Goal: Information Seeking & Learning: Learn about a topic

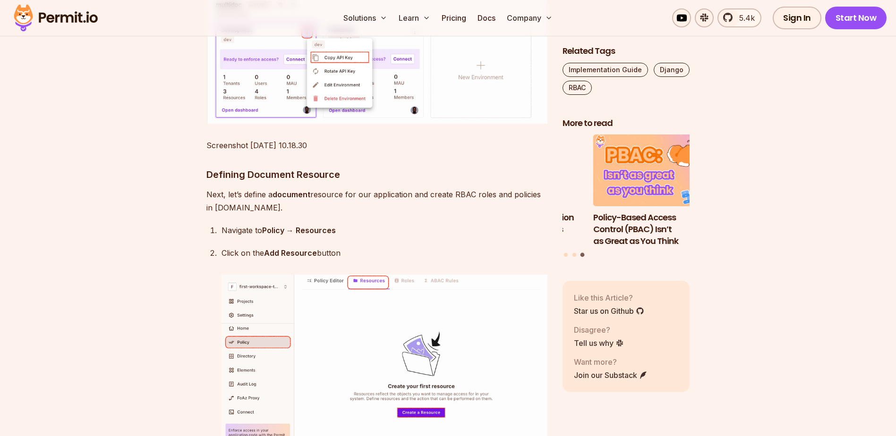
scroll to position [2267, 0]
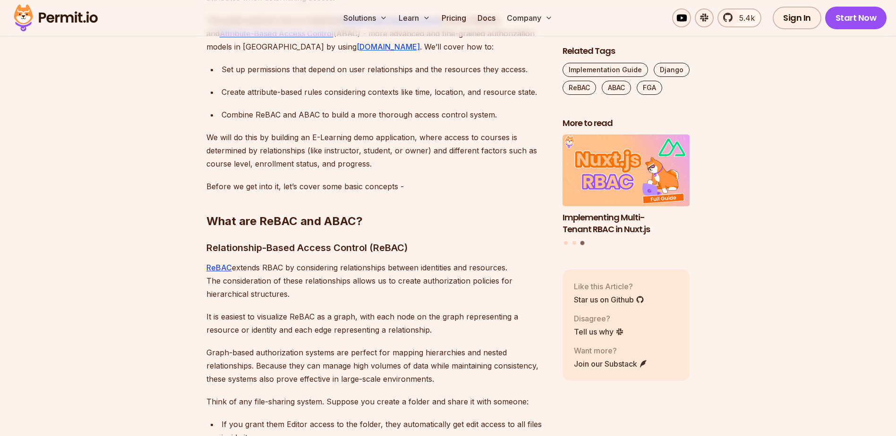
scroll to position [709, 0]
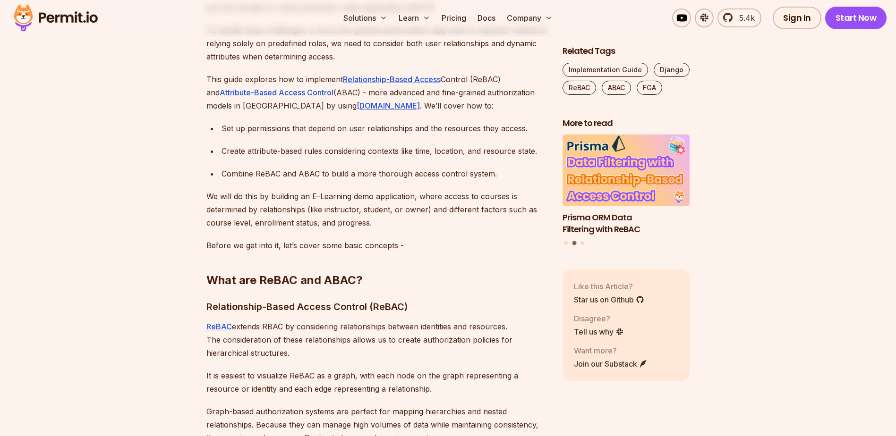
drag, startPoint x: 394, startPoint y: 93, endPoint x: 389, endPoint y: 95, distance: 5.9
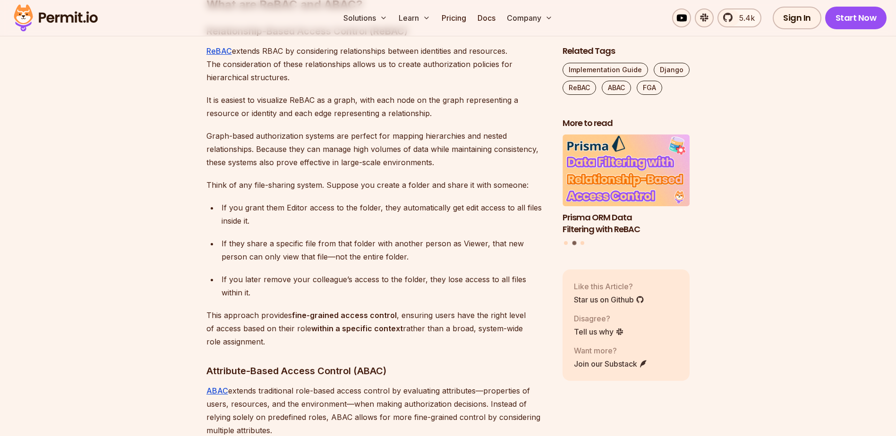
scroll to position [992, 0]
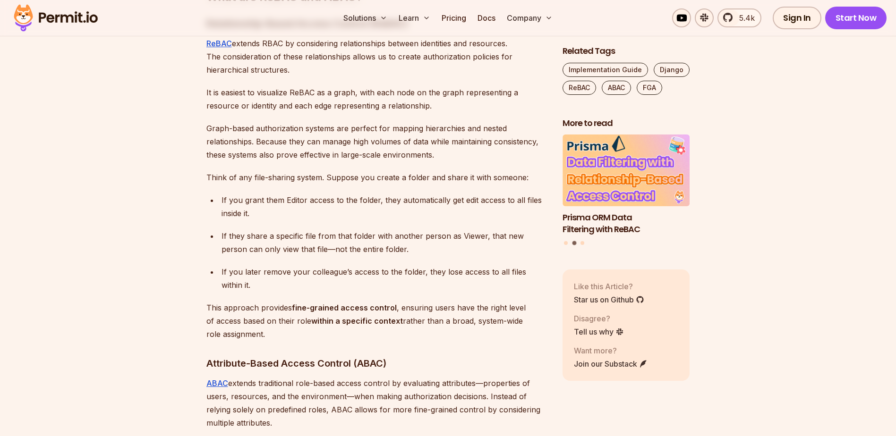
click at [431, 324] on p "This approach provides fine-grained access control , ensuring users have the ri…" at bounding box center [376, 321] width 341 height 40
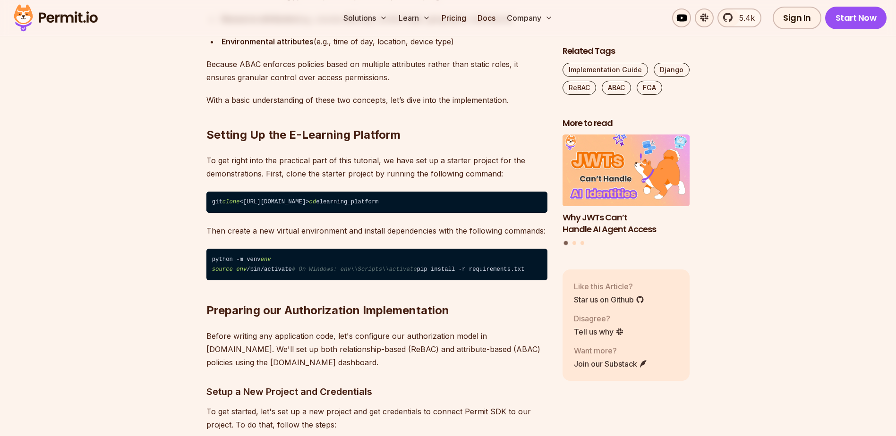
scroll to position [1559, 0]
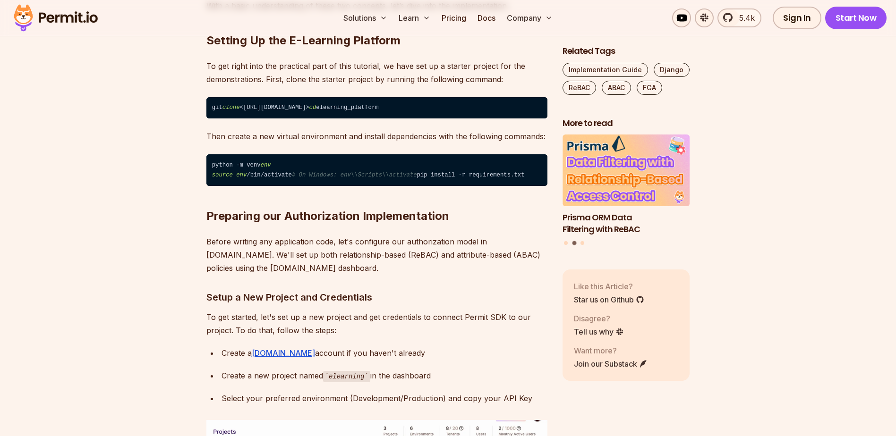
click at [488, 260] on p "Before writing any application code, let's configure our authorization model in…" at bounding box center [376, 255] width 341 height 40
click at [488, 261] on p "Before writing any application code, let's configure our authorization model in…" at bounding box center [376, 255] width 341 height 40
copy p "Permit"
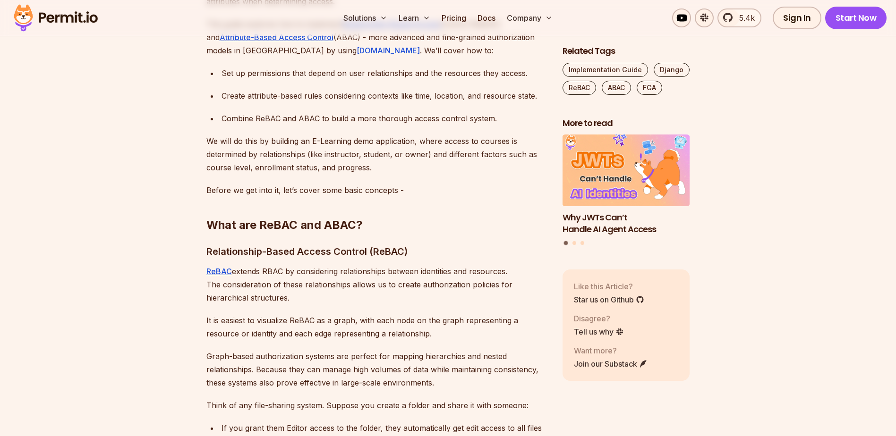
scroll to position [803, 0]
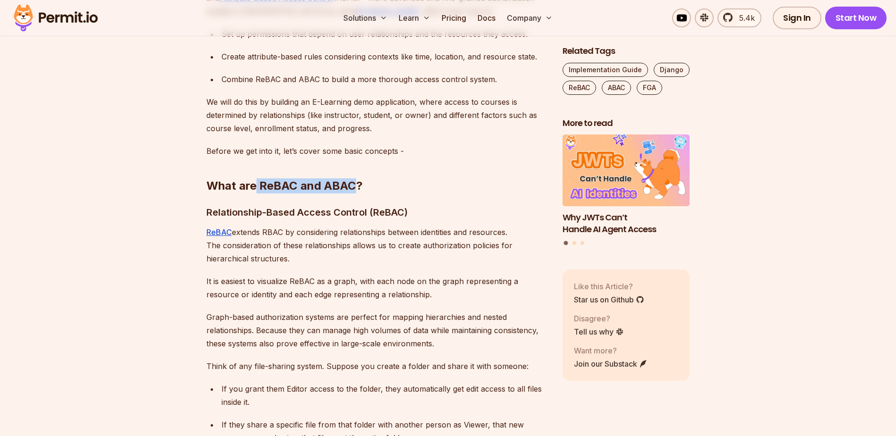
drag, startPoint x: 256, startPoint y: 186, endPoint x: 355, endPoint y: 184, distance: 98.3
click at [355, 184] on h2 "What are ReBAC and ABAC?" at bounding box center [376, 167] width 341 height 53
copy h2 "ReBAC and ABAC"
click at [402, 264] on p "ReBAC extends RBAC by considering relationships between identities and resource…" at bounding box center [376, 246] width 341 height 40
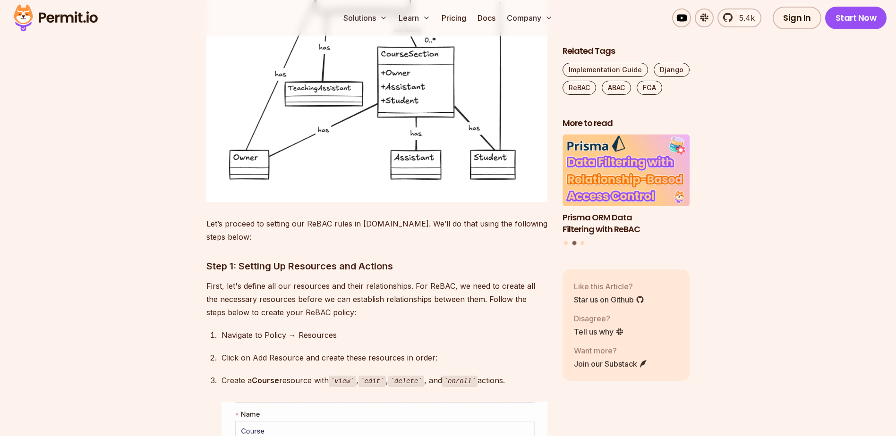
scroll to position [3070, 0]
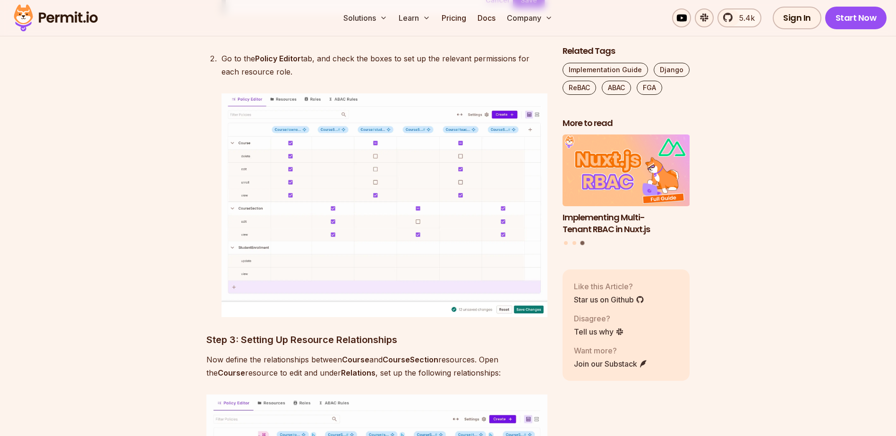
drag, startPoint x: 161, startPoint y: 103, endPoint x: 161, endPoint y: 143, distance: 40.2
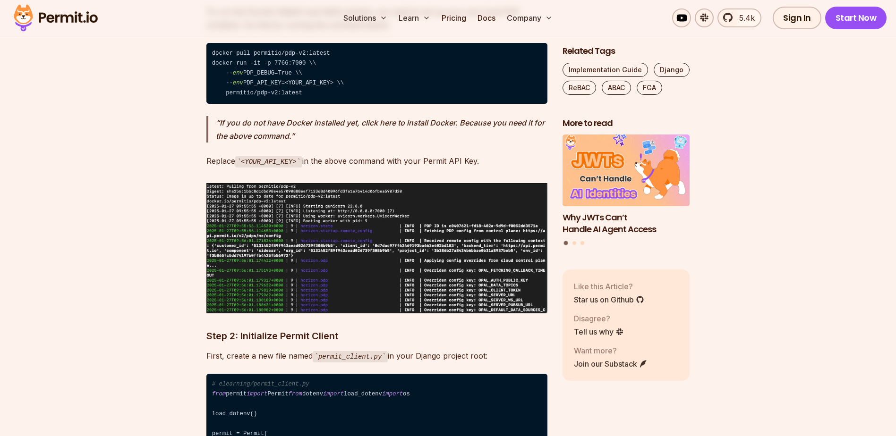
scroll to position [5898, 0]
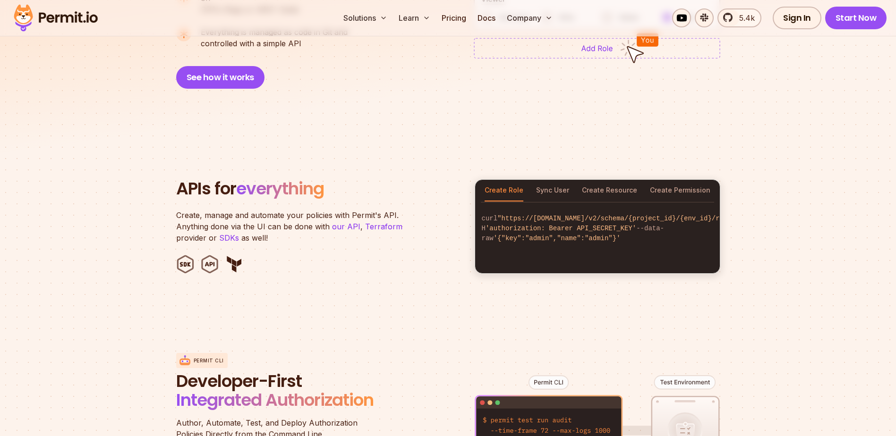
scroll to position [850, 0]
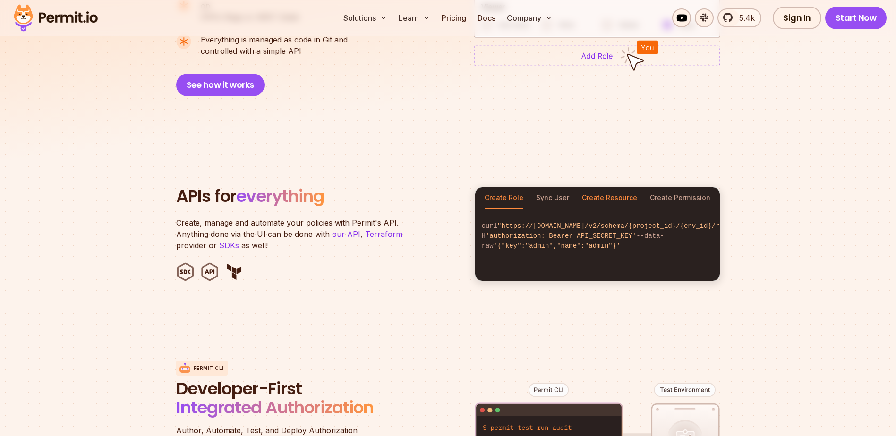
click at [619, 188] on button "Create Resource" at bounding box center [609, 199] width 55 height 22
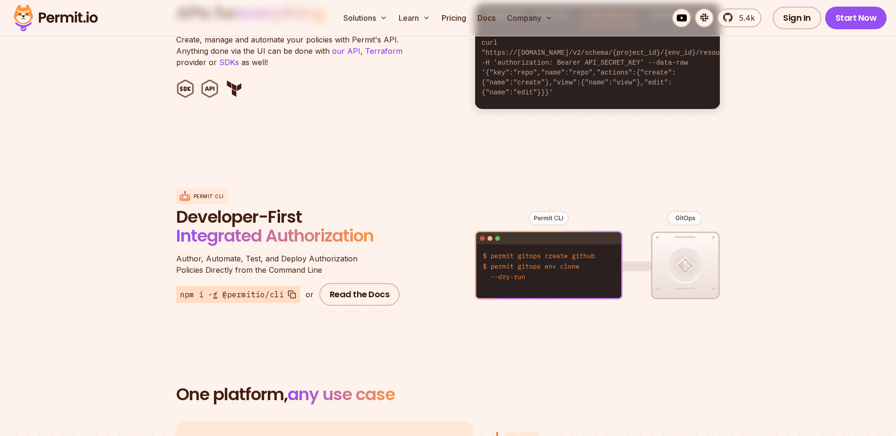
scroll to position [1086, 0]
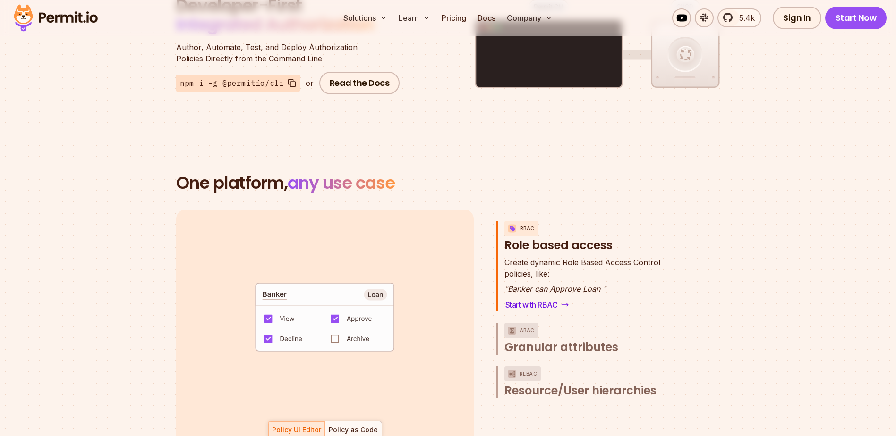
scroll to position [1275, 0]
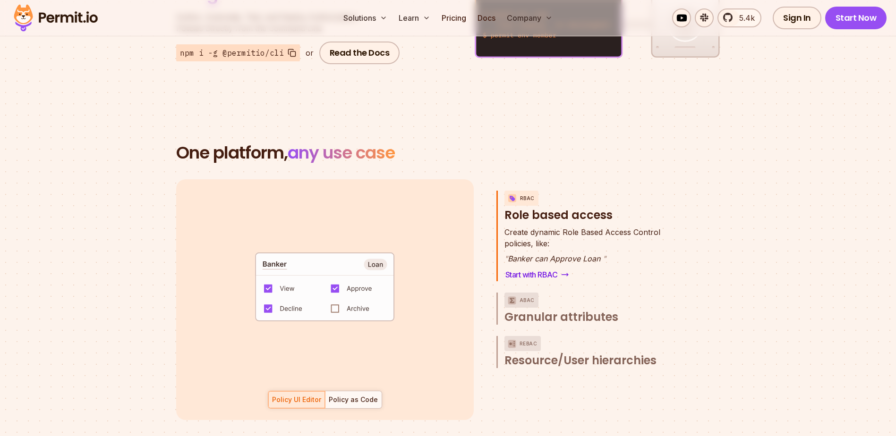
click at [793, 257] on section "One platform, any use case RBAC Role based access default allow := false allow …" at bounding box center [448, 293] width 896 height 390
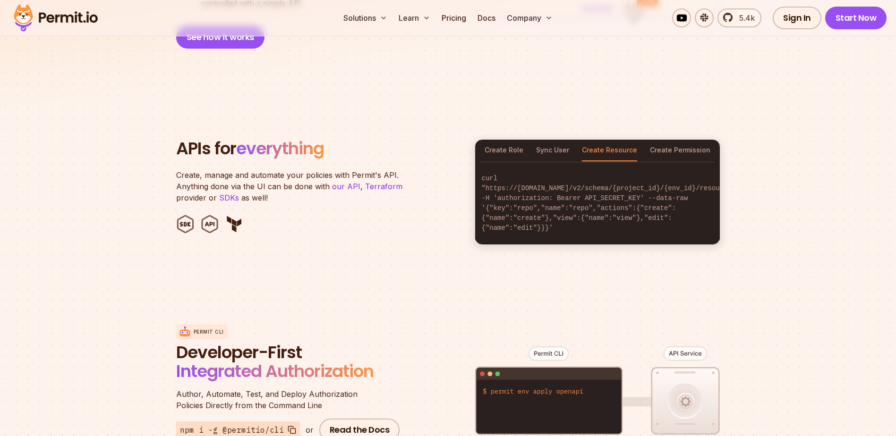
scroll to position [897, 0]
click at [673, 141] on button "Create Permission" at bounding box center [680, 151] width 60 height 22
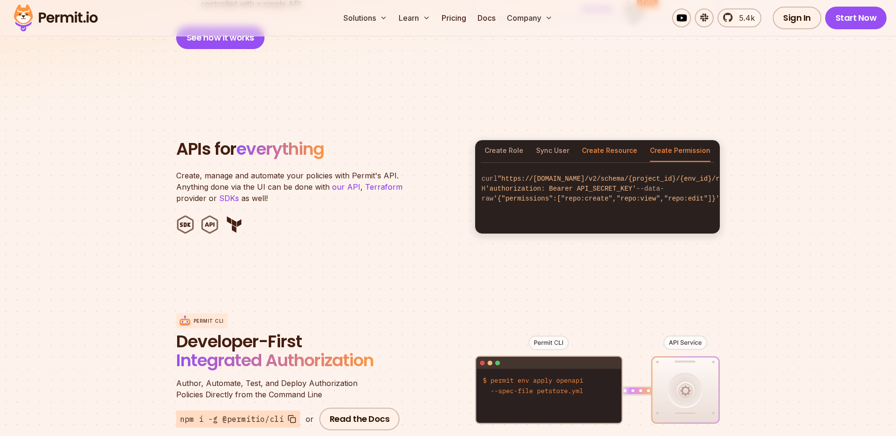
click at [617, 142] on button "Create Resource" at bounding box center [609, 151] width 55 height 22
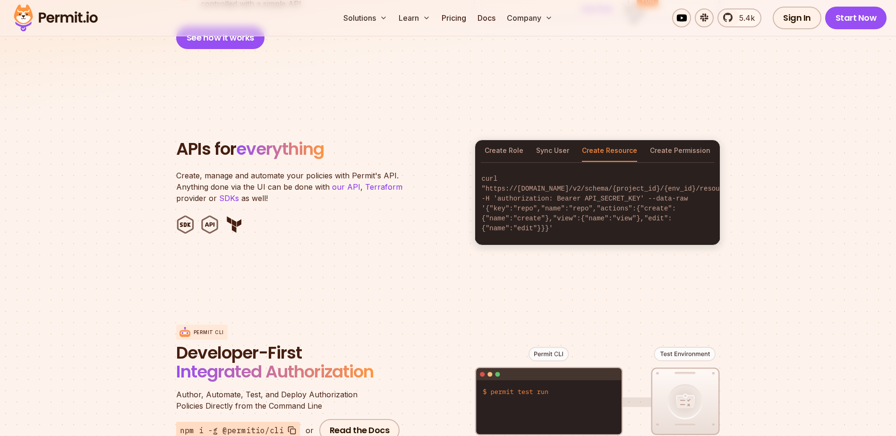
click at [269, 139] on span "everything" at bounding box center [280, 149] width 88 height 24
click at [342, 182] on link "our API" at bounding box center [346, 186] width 28 height 9
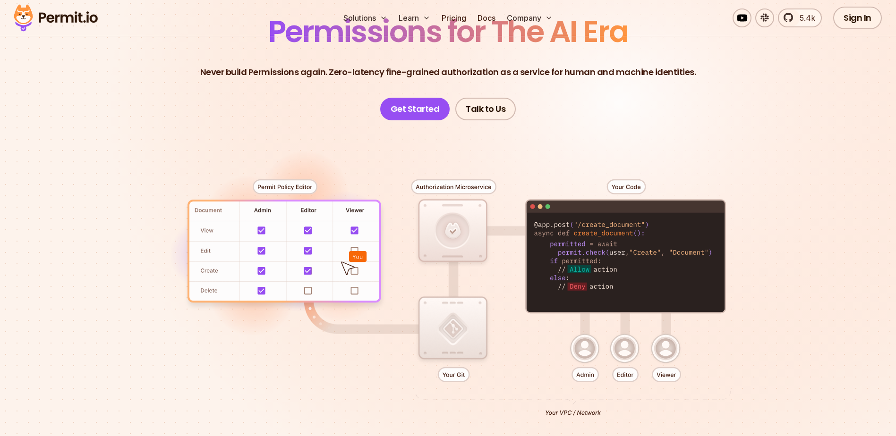
scroll to position [0, 0]
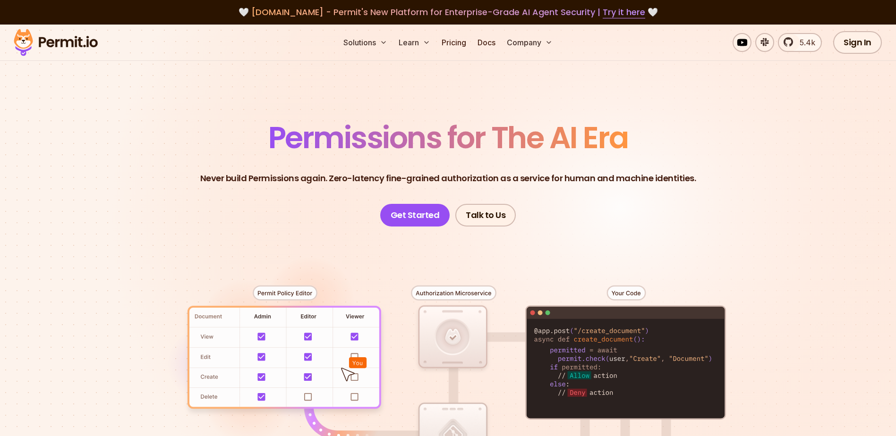
drag, startPoint x: 368, startPoint y: 120, endPoint x: 358, endPoint y: 63, distance: 57.5
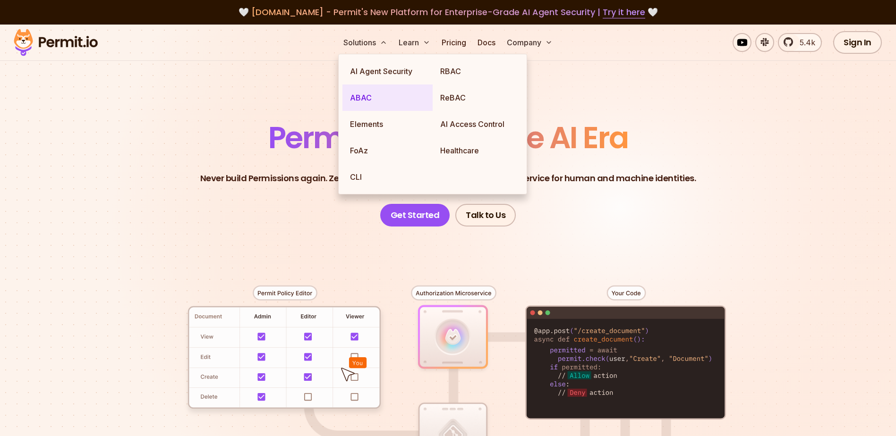
click at [367, 100] on link "ABAC" at bounding box center [387, 98] width 90 height 26
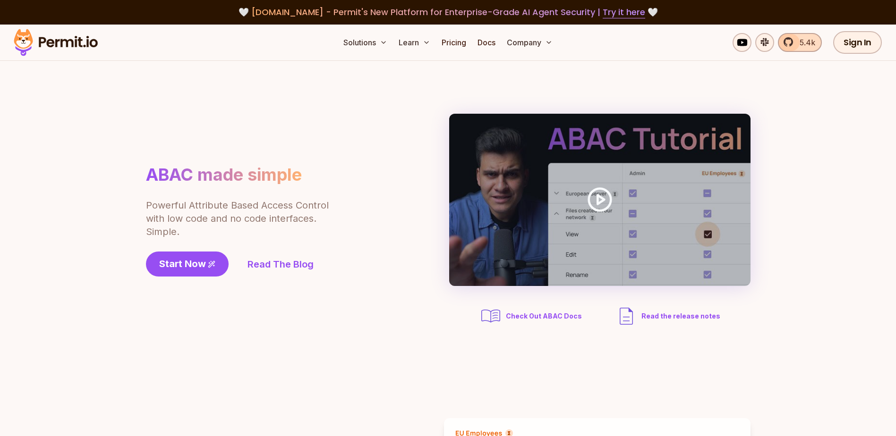
click at [817, 42] on link "5.4k" at bounding box center [800, 42] width 44 height 19
click at [454, 41] on link "Pricing" at bounding box center [454, 42] width 32 height 19
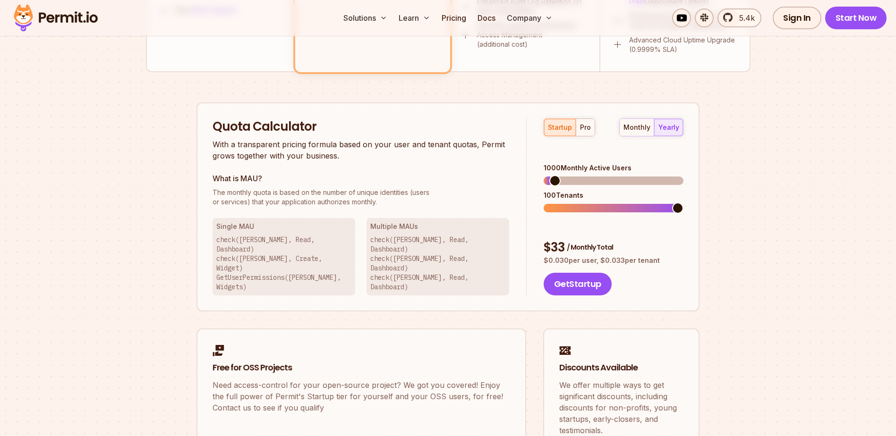
scroll to position [756, 0]
